Goal: Information Seeking & Learning: Learn about a topic

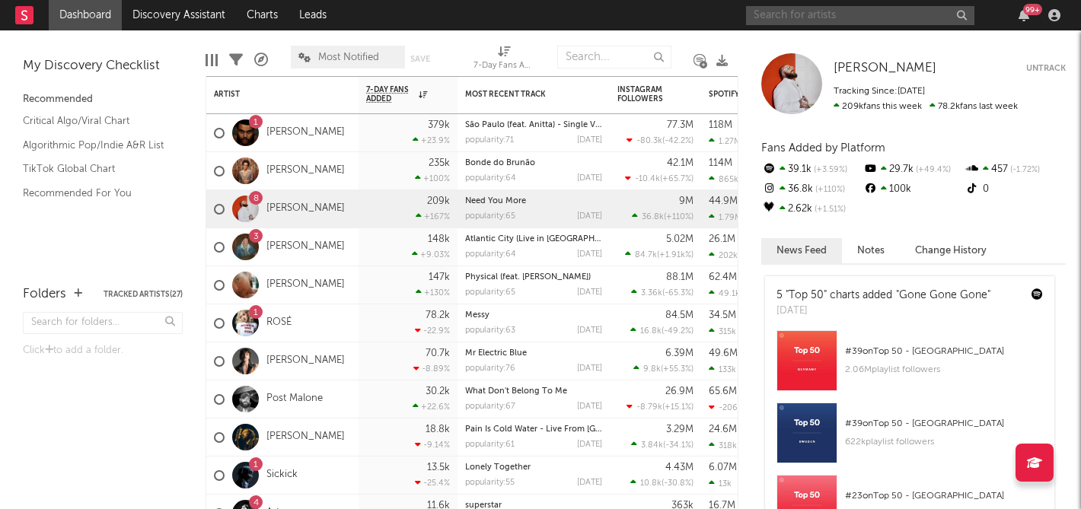
click at [795, 11] on input "text" at bounding box center [860, 15] width 228 height 19
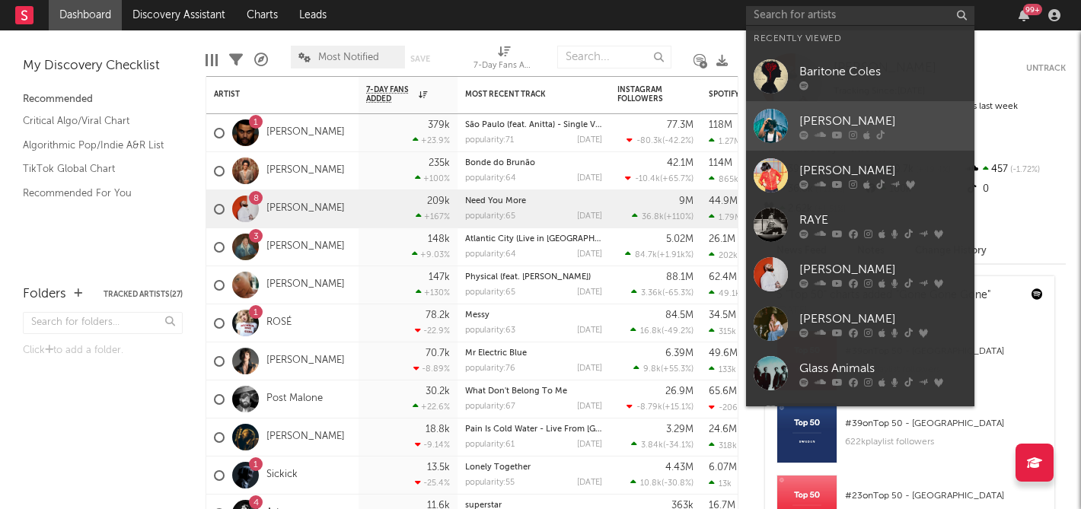
click at [805, 101] on link "[PERSON_NAME]" at bounding box center [860, 125] width 228 height 49
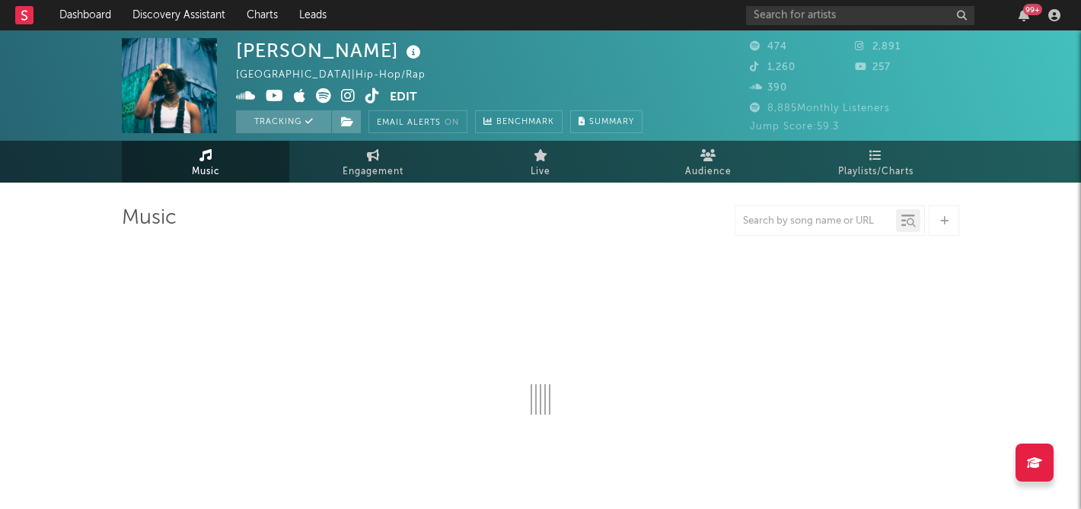
select select "6m"
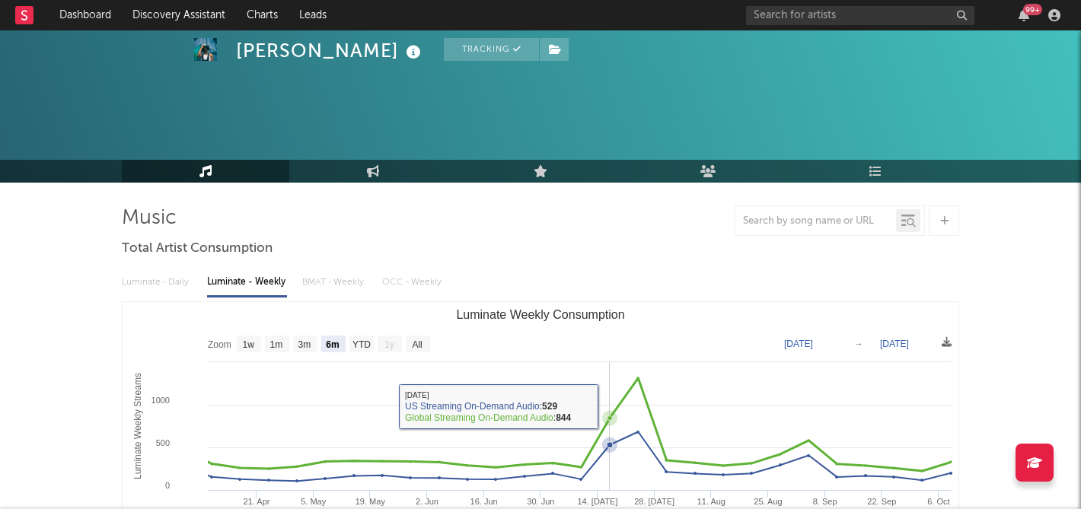
scroll to position [118, 0]
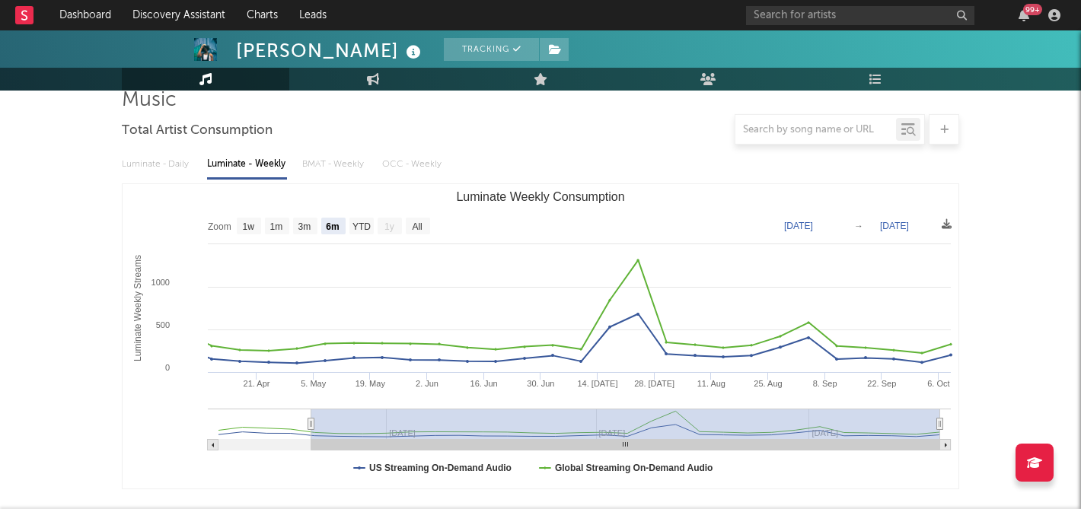
click at [174, 158] on div "Luminate - Daily Luminate - Weekly BMAT - Weekly OCC - Weekly" at bounding box center [540, 164] width 837 height 26
click at [161, 163] on div "Luminate - Daily Luminate - Weekly BMAT - Weekly OCC - Weekly" at bounding box center [540, 164] width 837 height 26
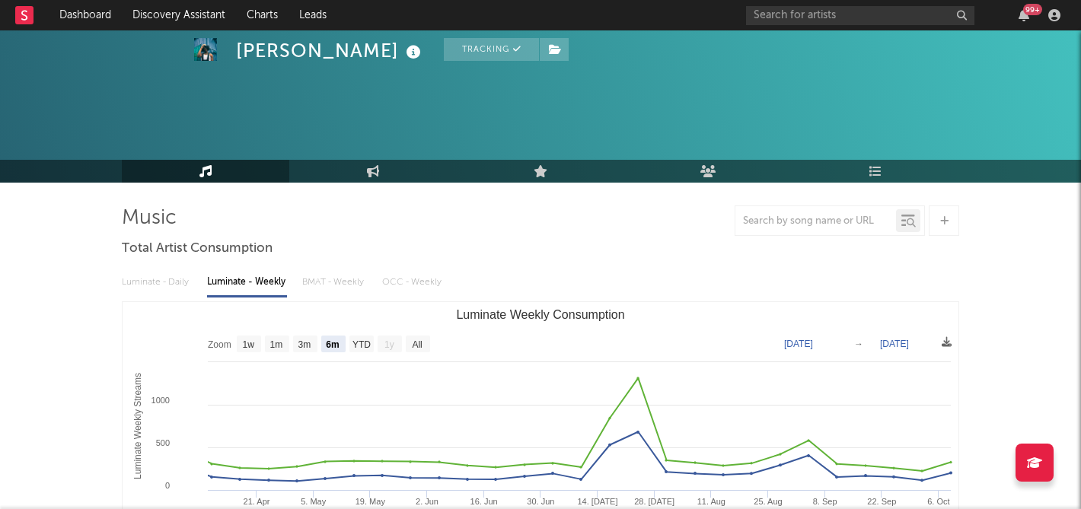
scroll to position [90, 0]
